Goal: Task Accomplishment & Management: Complete application form

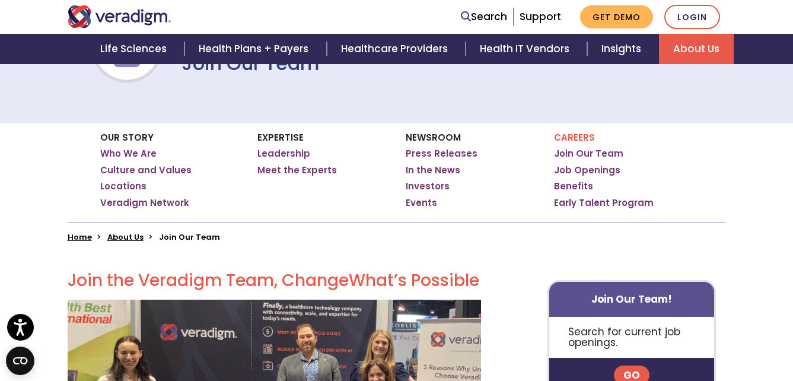
scroll to position [178, 0]
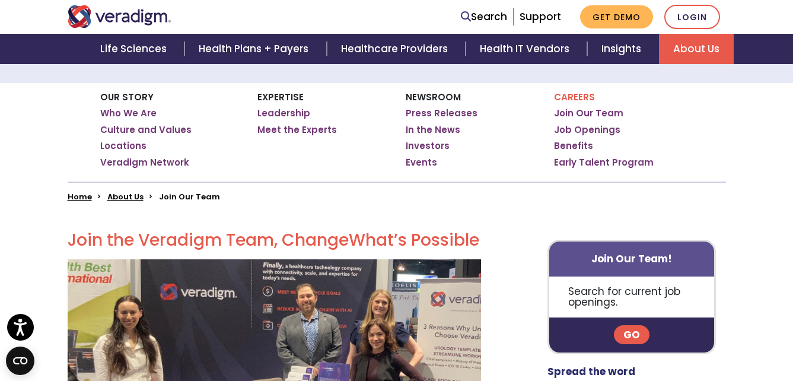
click at [636, 339] on link "Go" at bounding box center [632, 334] width 36 height 19
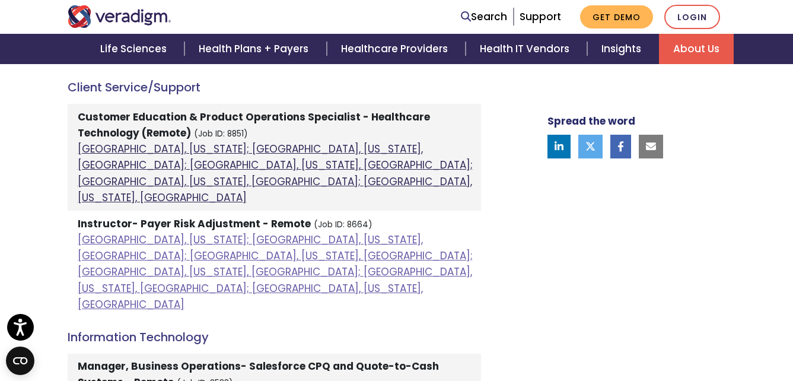
scroll to position [712, 0]
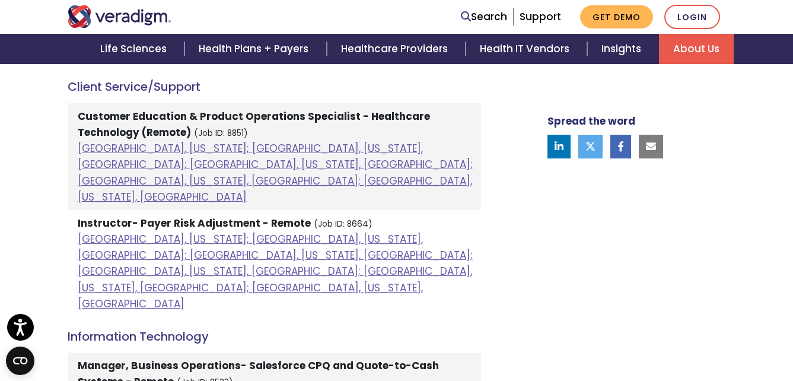
click at [149, 157] on li "Customer Education & Product Operations Specialist - Healthcare Technology (Rem…" at bounding box center [274, 156] width 413 height 107
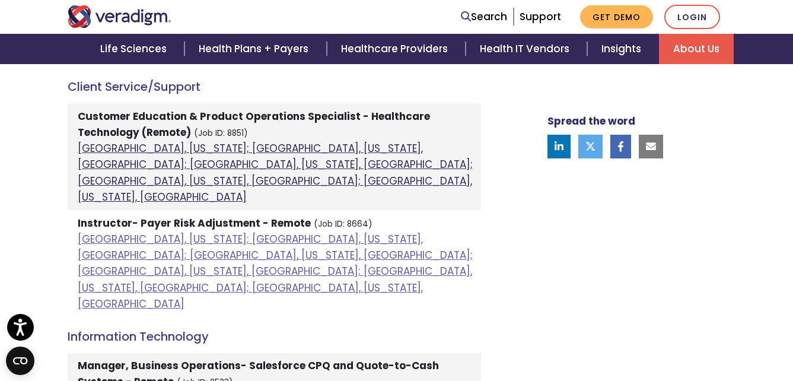
click at [223, 163] on link "Atlanta, Georgia; Orlando, Florida, United States; Phoenix, Arizona, United Sta…" at bounding box center [275, 172] width 395 height 63
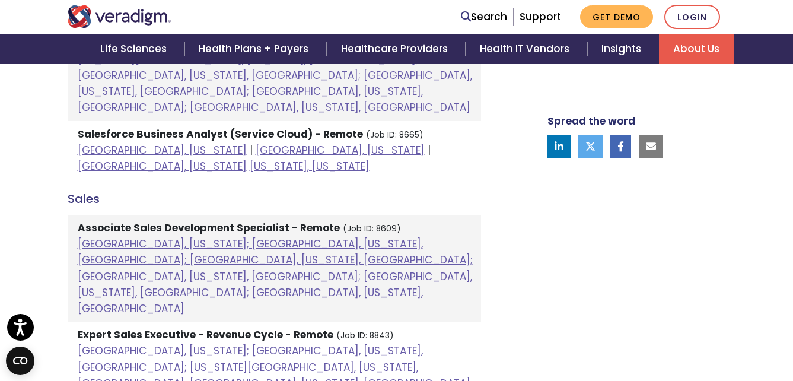
scroll to position [1067, 0]
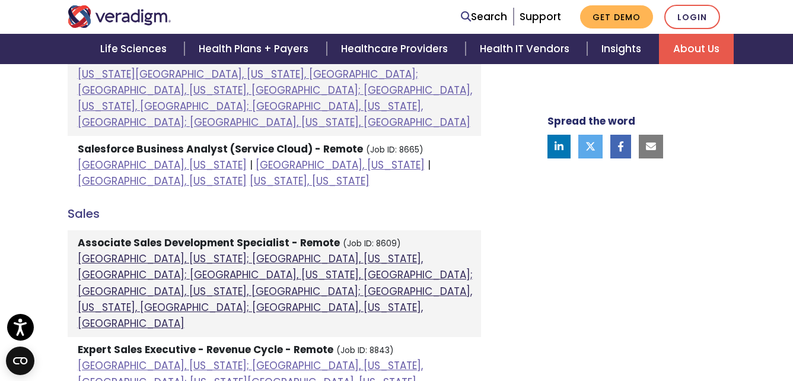
click at [178, 251] on link "Atlanta, Georgia; Orlando, Florida, United States; Phoenix, Arizona, United Sta…" at bounding box center [275, 290] width 395 height 79
